Goal: Task Accomplishment & Management: Use online tool/utility

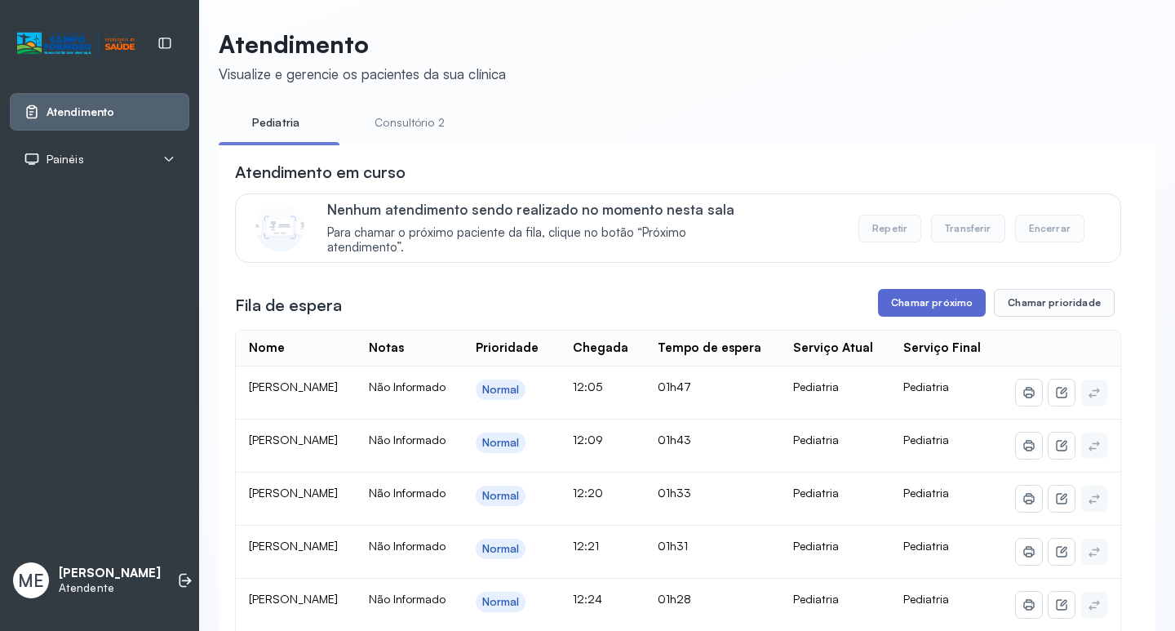
click at [916, 305] on button "Chamar próximo" at bounding box center [932, 303] width 108 height 28
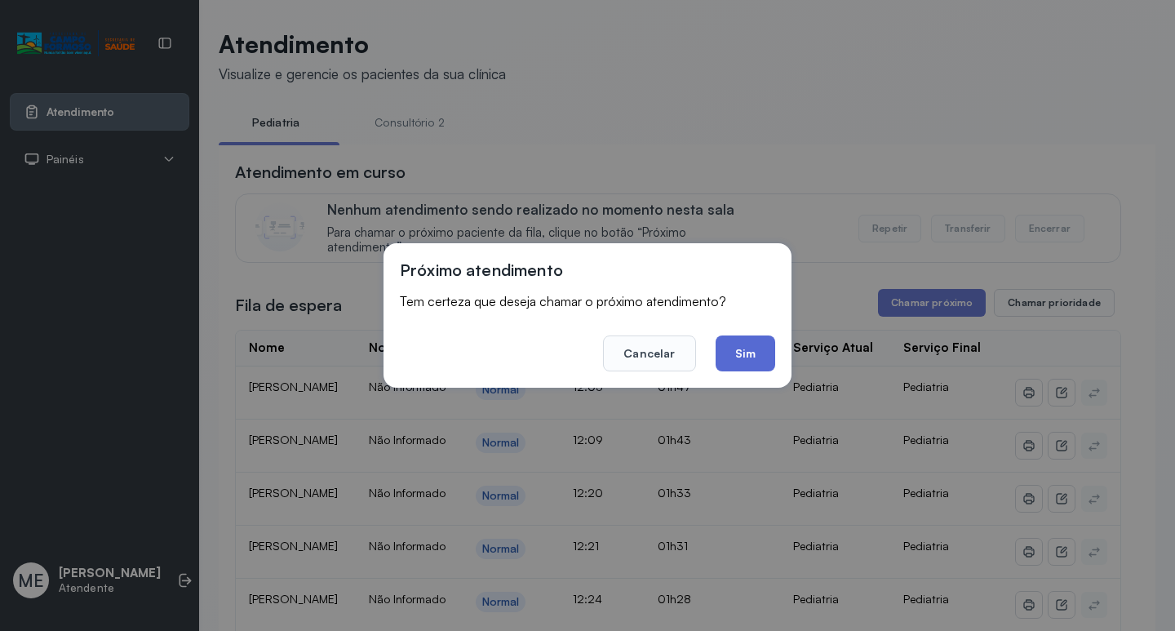
click at [757, 357] on button "Sim" at bounding box center [746, 353] width 60 height 36
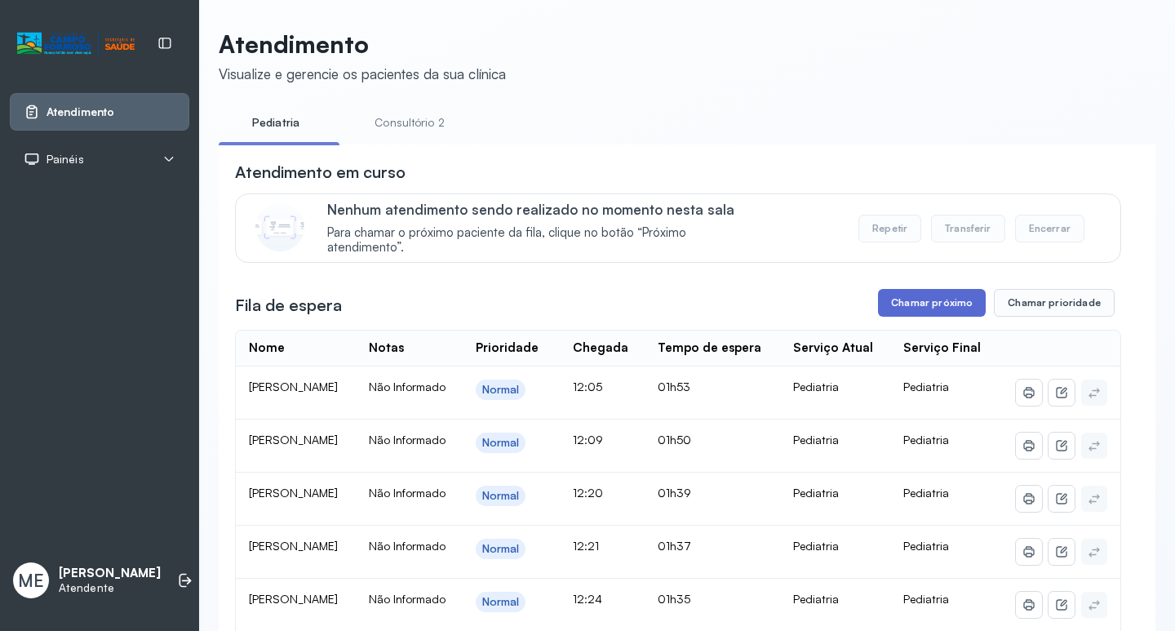
click at [907, 302] on button "Chamar próximo" at bounding box center [932, 303] width 108 height 28
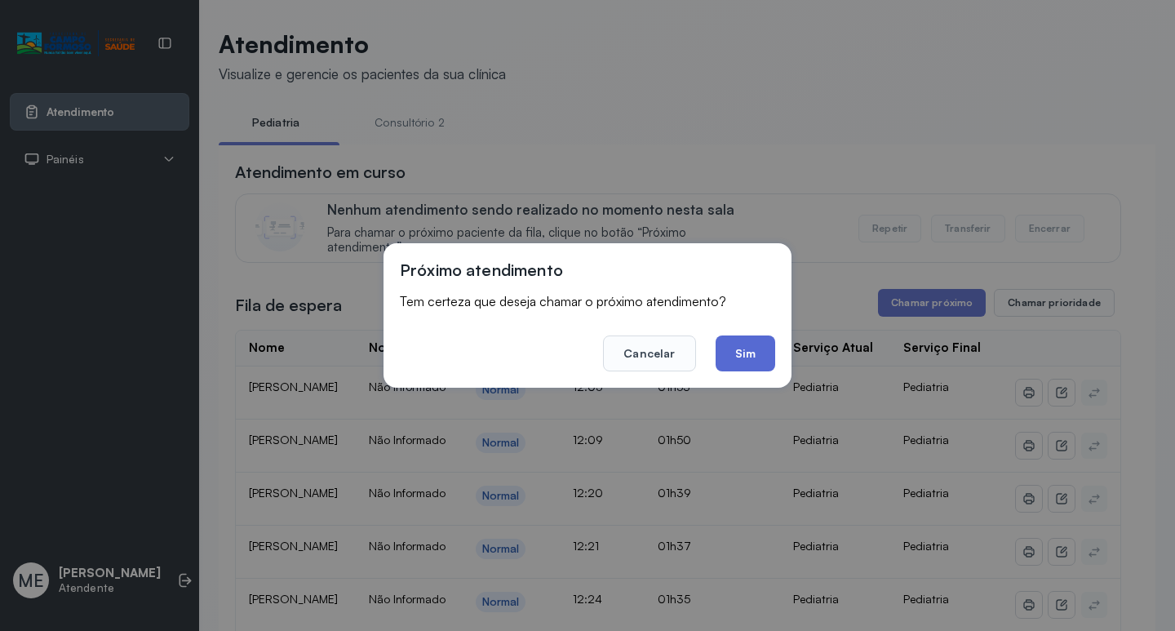
click at [721, 360] on button "Sim" at bounding box center [746, 353] width 60 height 36
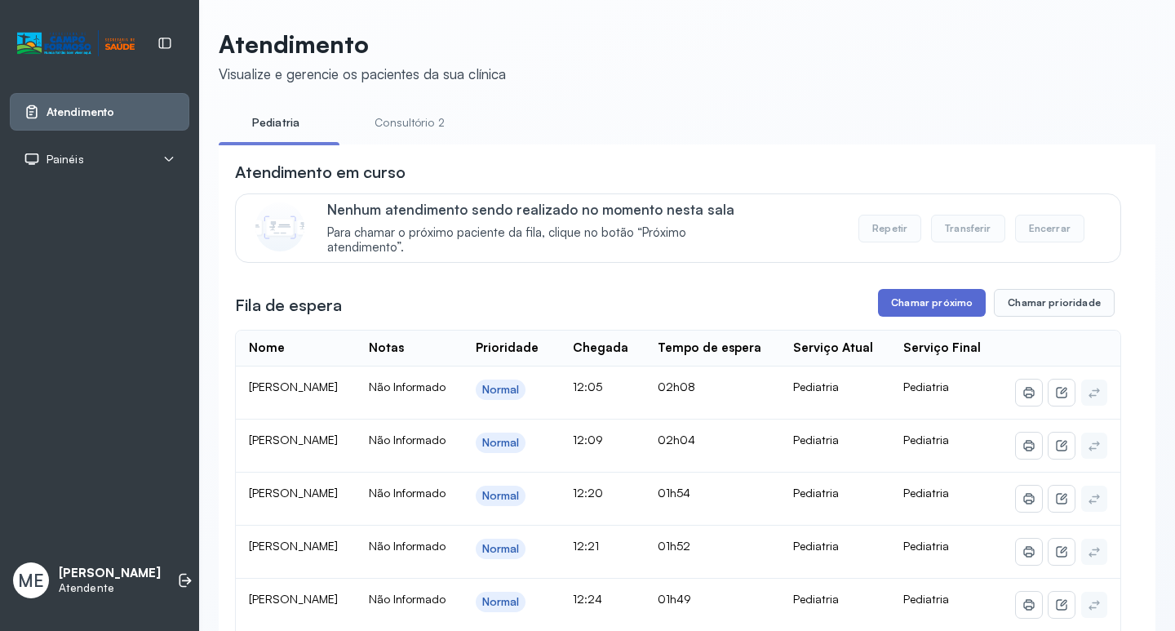
click at [943, 309] on button "Chamar próximo" at bounding box center [932, 303] width 108 height 28
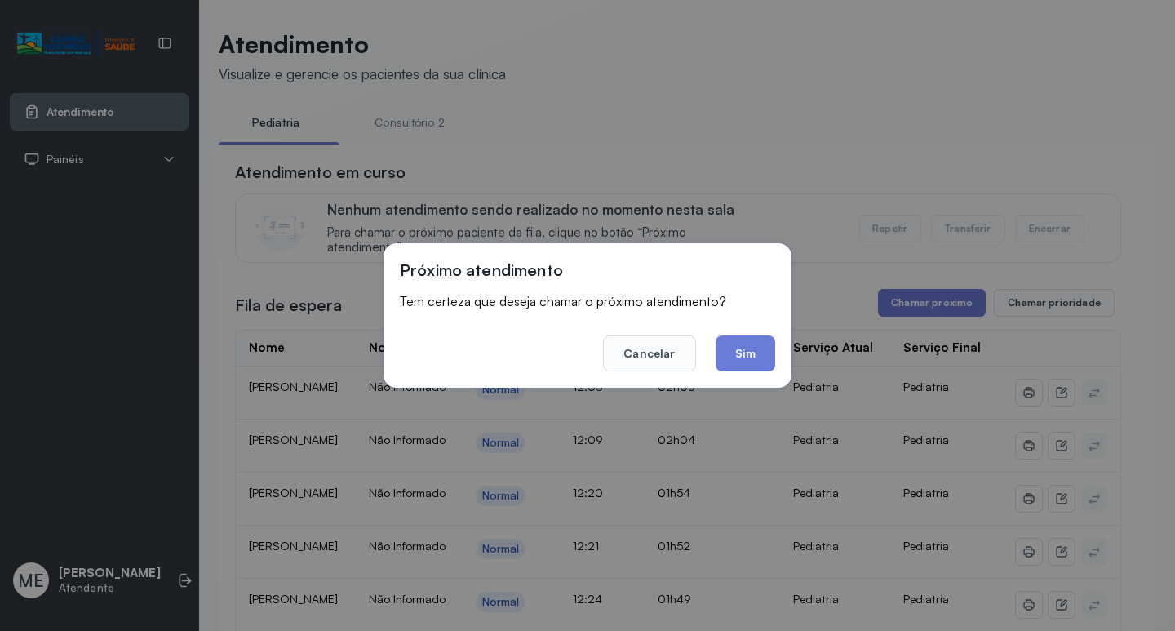
click at [760, 357] on button "Sim" at bounding box center [746, 353] width 60 height 36
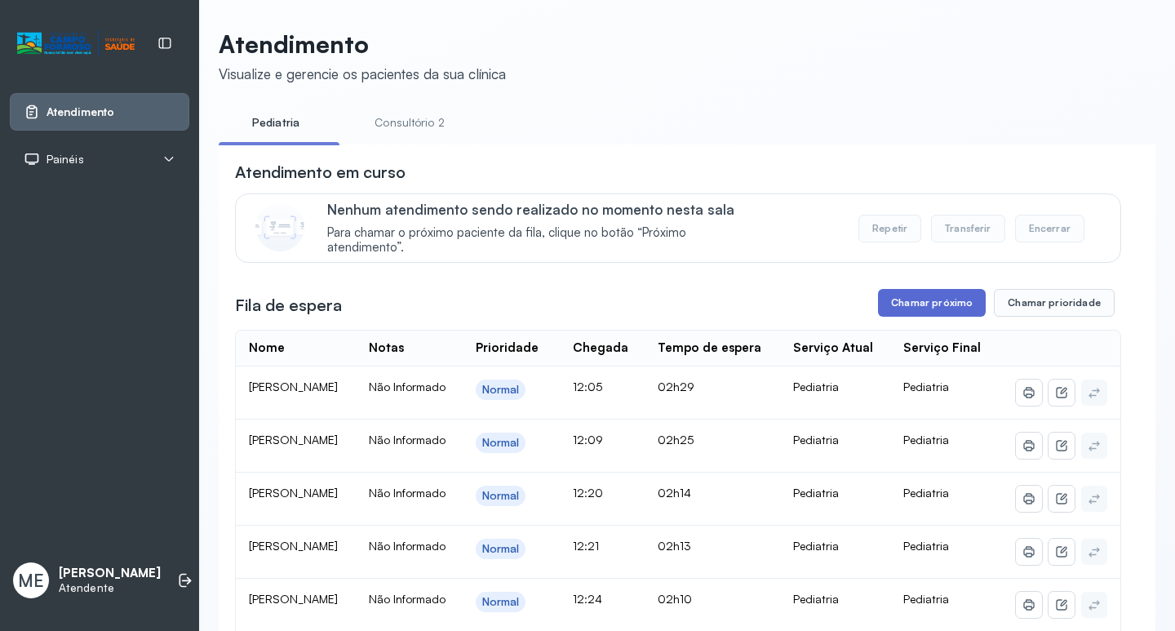
click at [927, 300] on button "Chamar próximo" at bounding box center [932, 303] width 108 height 28
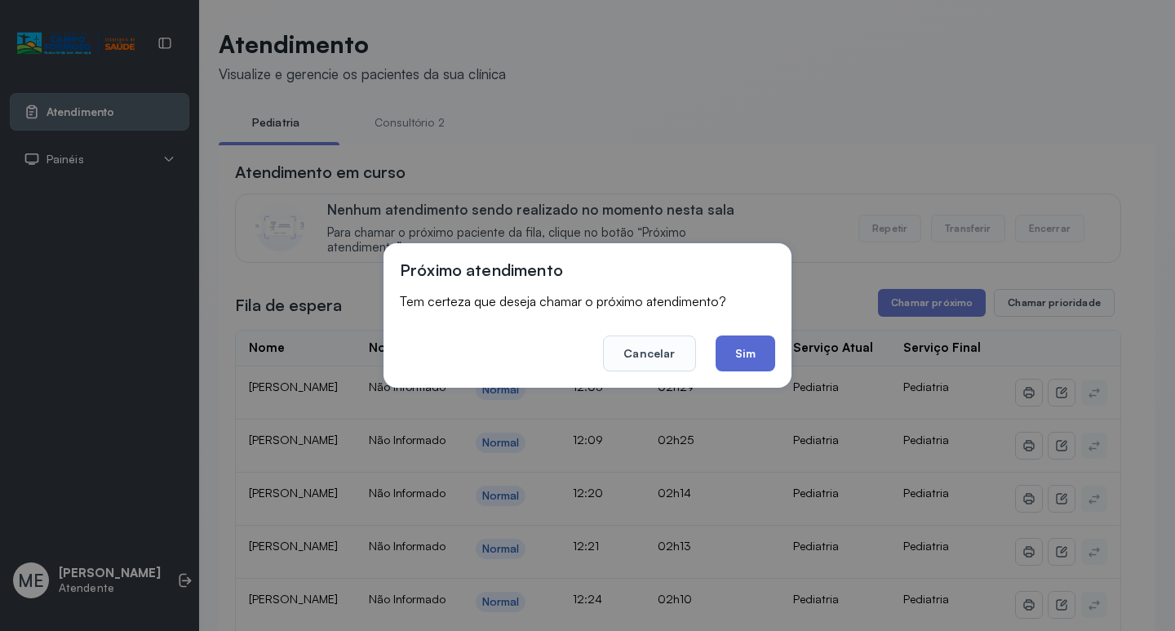
click at [733, 357] on button "Sim" at bounding box center [746, 353] width 60 height 36
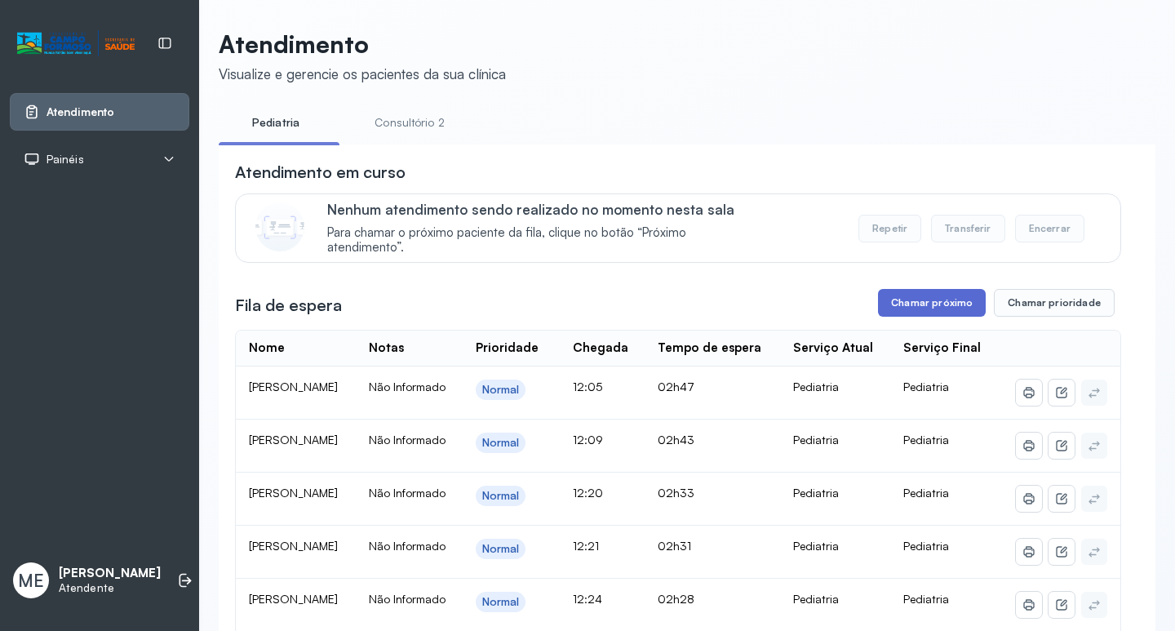
click at [944, 314] on button "Chamar próximo" at bounding box center [932, 303] width 108 height 28
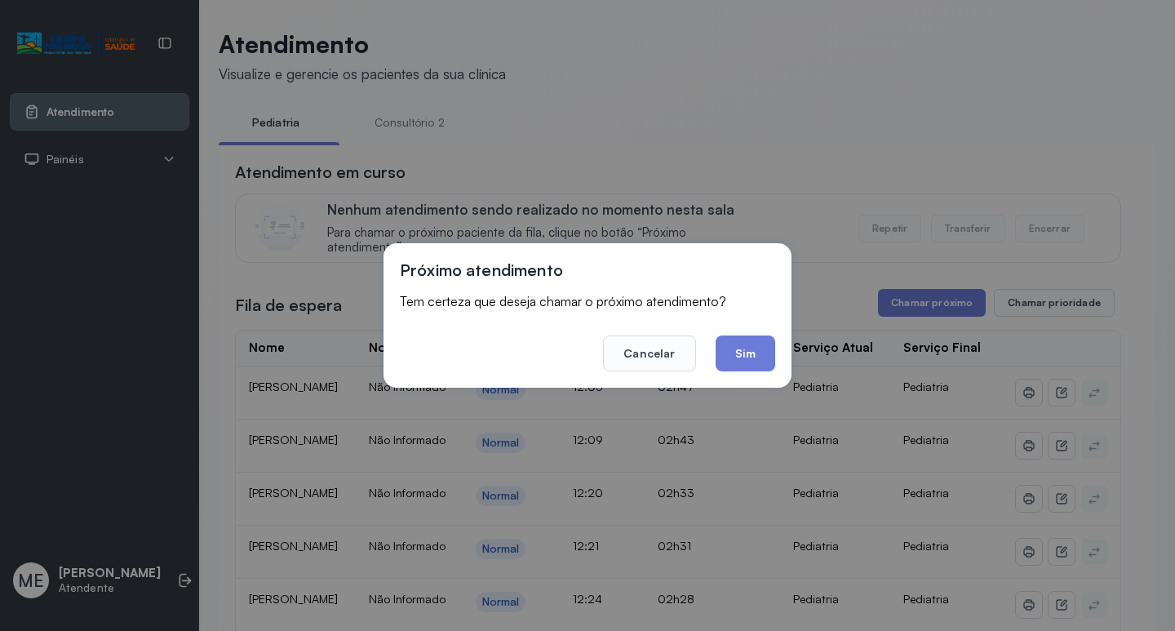
click at [726, 341] on button "Sim" at bounding box center [746, 353] width 60 height 36
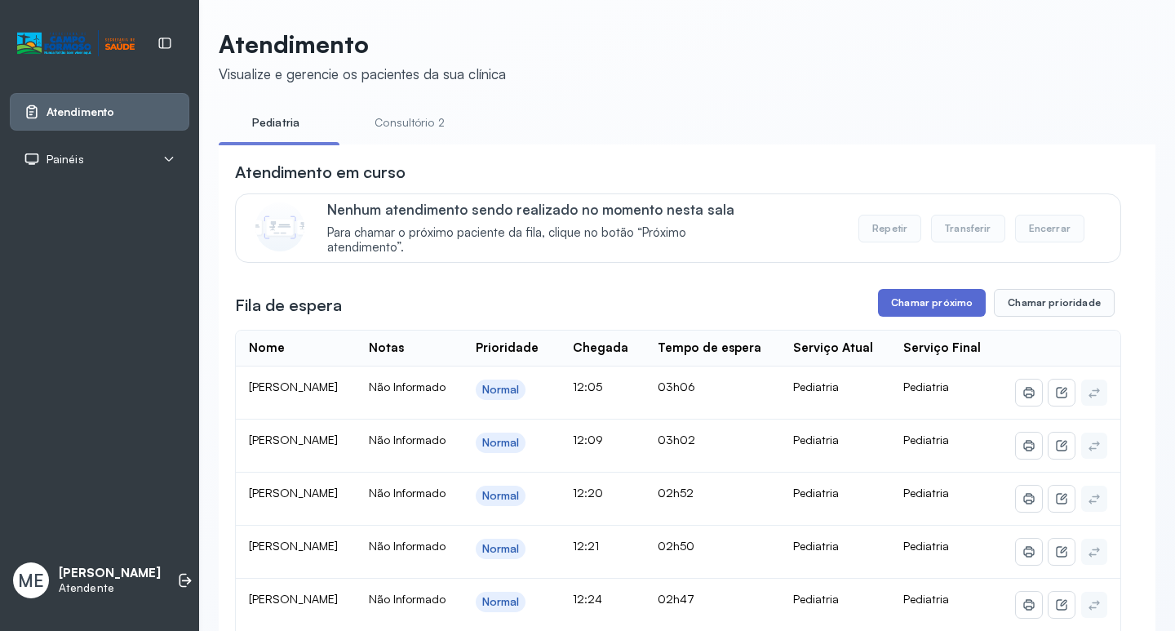
click at [926, 299] on button "Chamar próximo" at bounding box center [932, 303] width 108 height 28
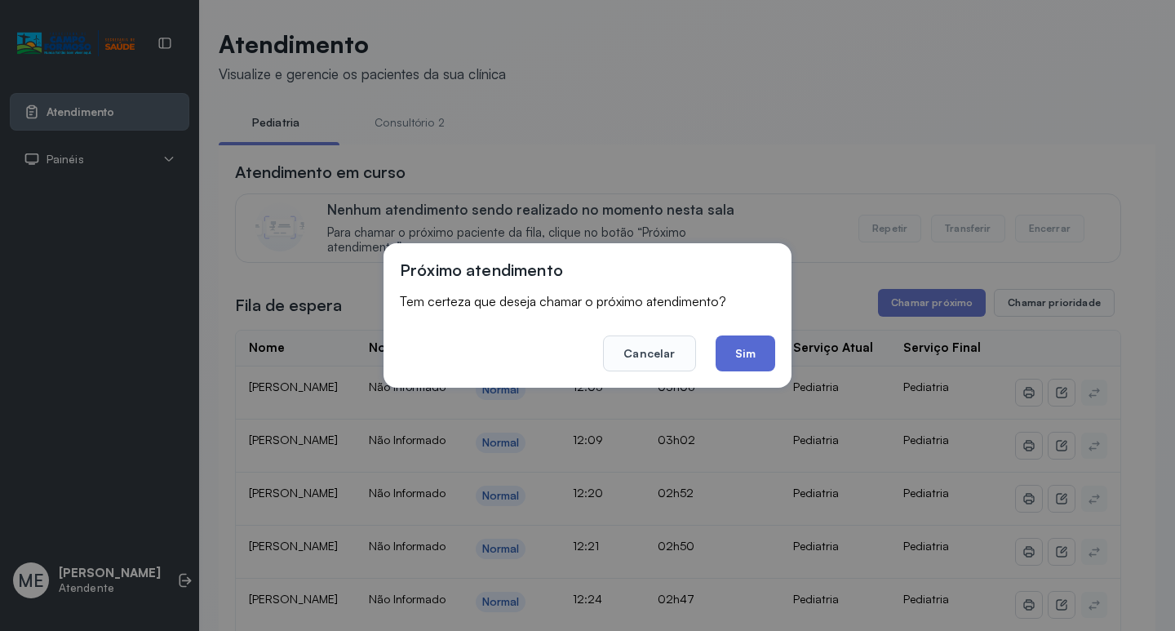
click at [747, 356] on button "Sim" at bounding box center [746, 353] width 60 height 36
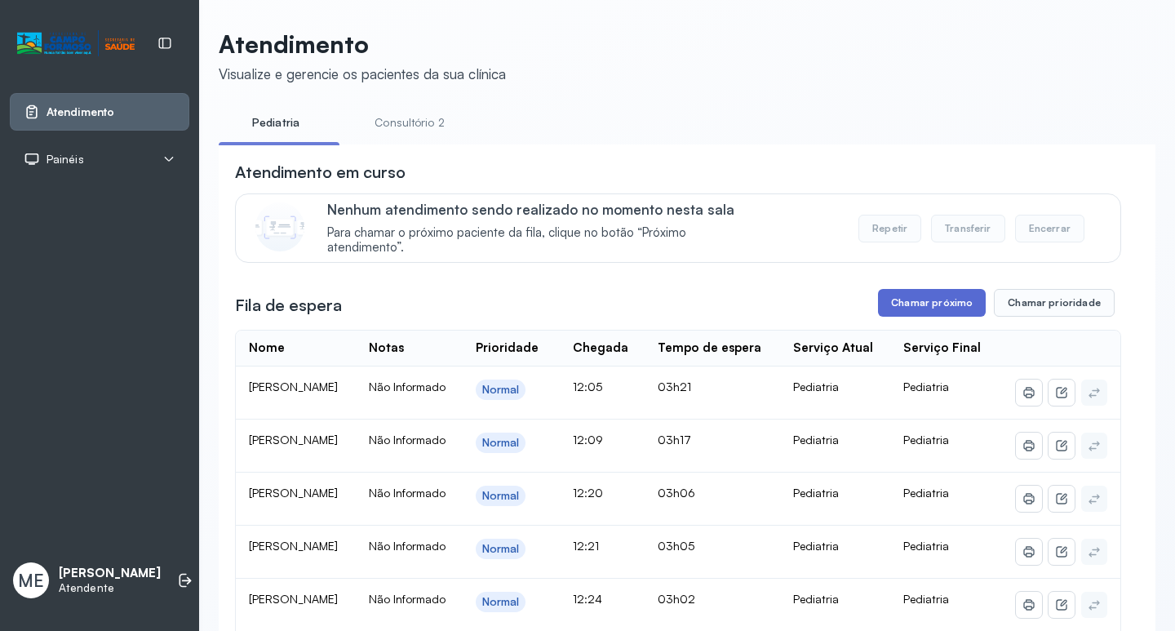
click at [913, 305] on button "Chamar próximo" at bounding box center [932, 303] width 108 height 28
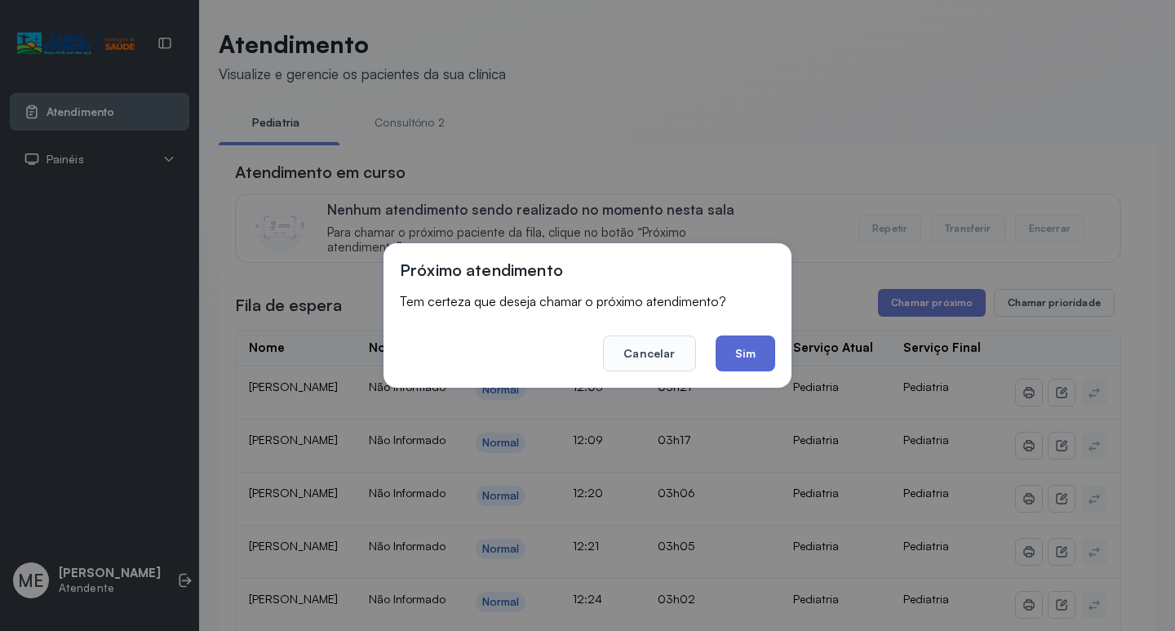
click at [773, 360] on button "Sim" at bounding box center [746, 353] width 60 height 36
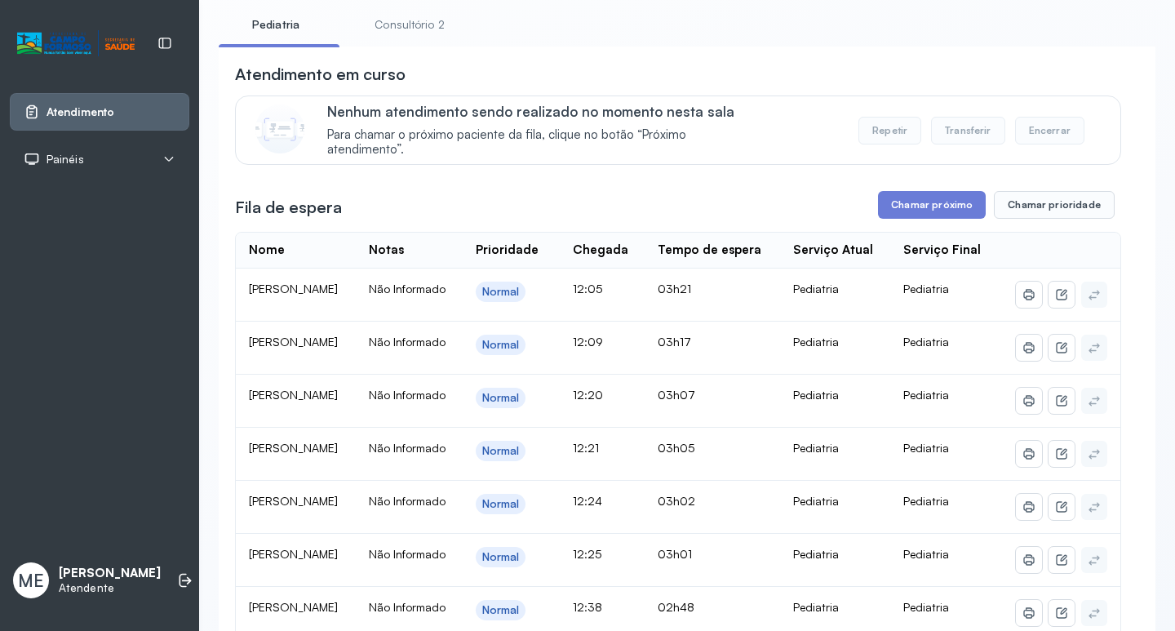
scroll to position [82, 0]
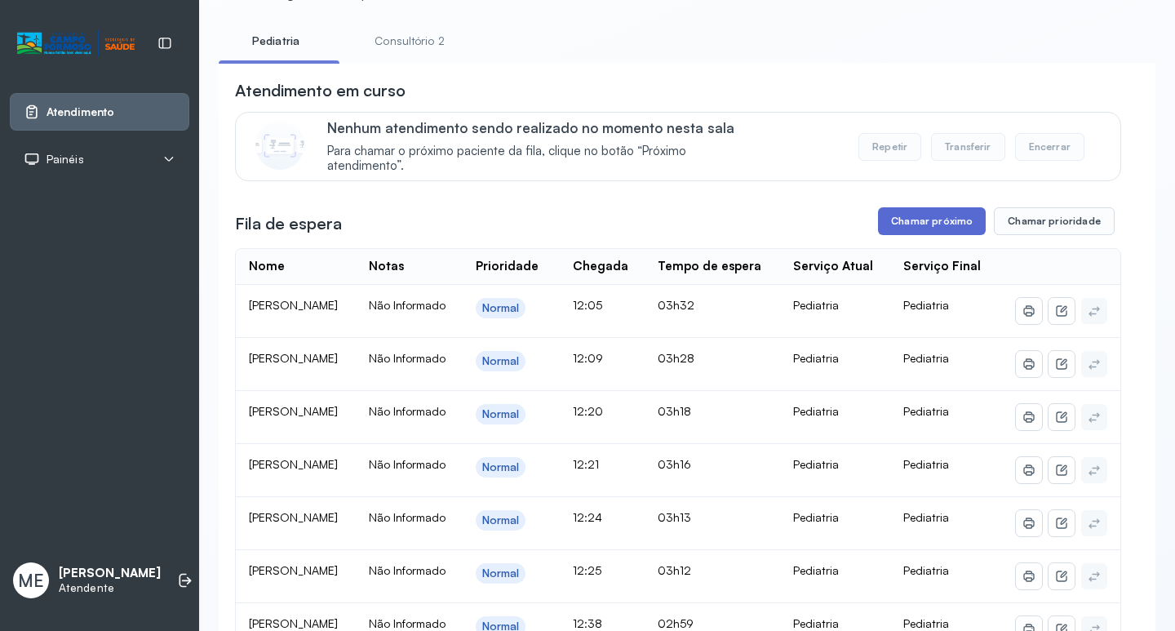
click at [966, 226] on button "Chamar próximo" at bounding box center [932, 221] width 108 height 28
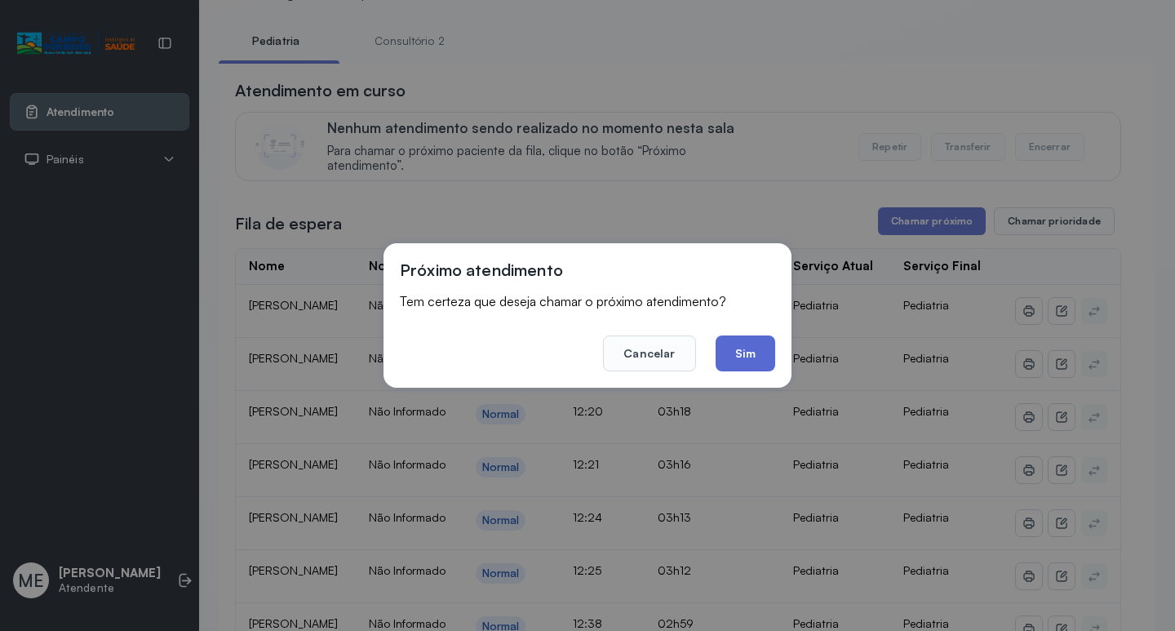
click at [762, 352] on button "Sim" at bounding box center [746, 353] width 60 height 36
